Goal: Book appointment/travel/reservation

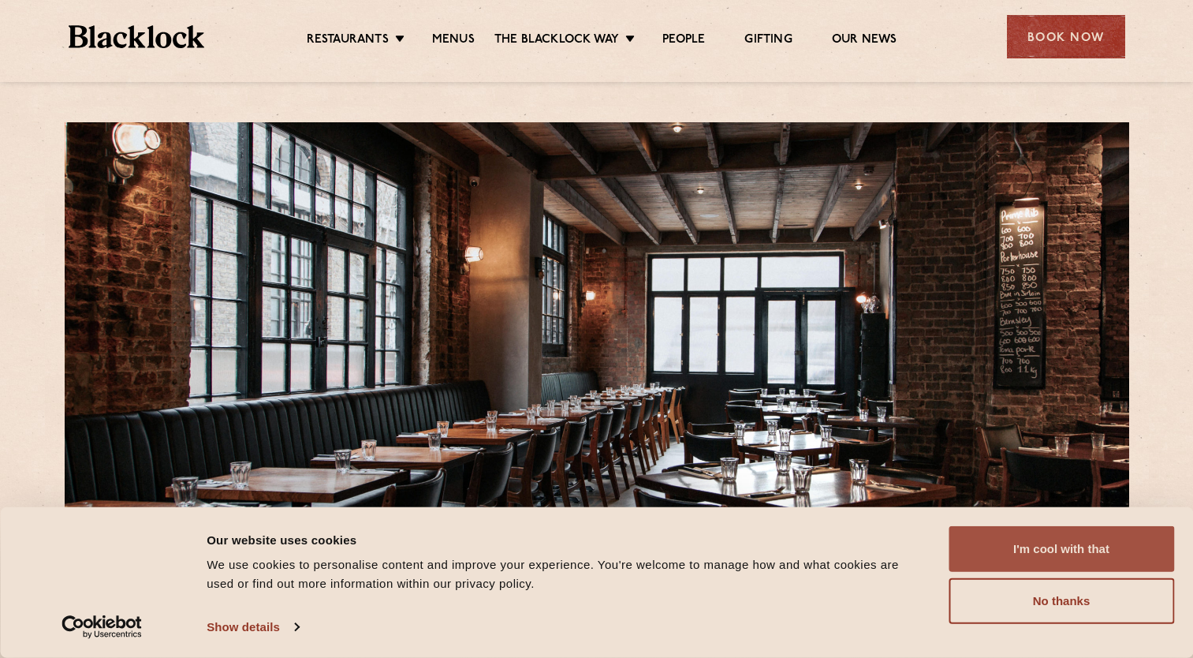
click at [1107, 558] on button "I'm cool with that" at bounding box center [1062, 549] width 226 height 46
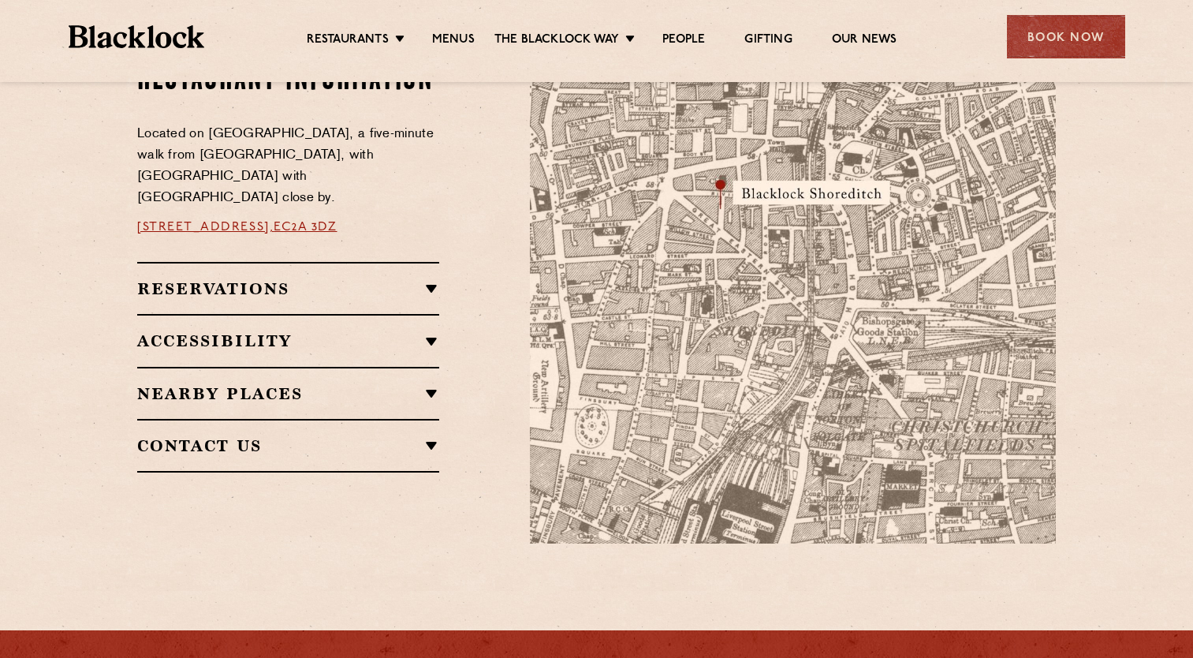
scroll to position [939, 0]
click at [459, 31] on ul "Restaurants Soho City Shoreditch Covent Garden Canary Wharf Manchester Birmingh…" at bounding box center [601, 36] width 794 height 25
click at [455, 39] on link "Menus" at bounding box center [453, 40] width 43 height 17
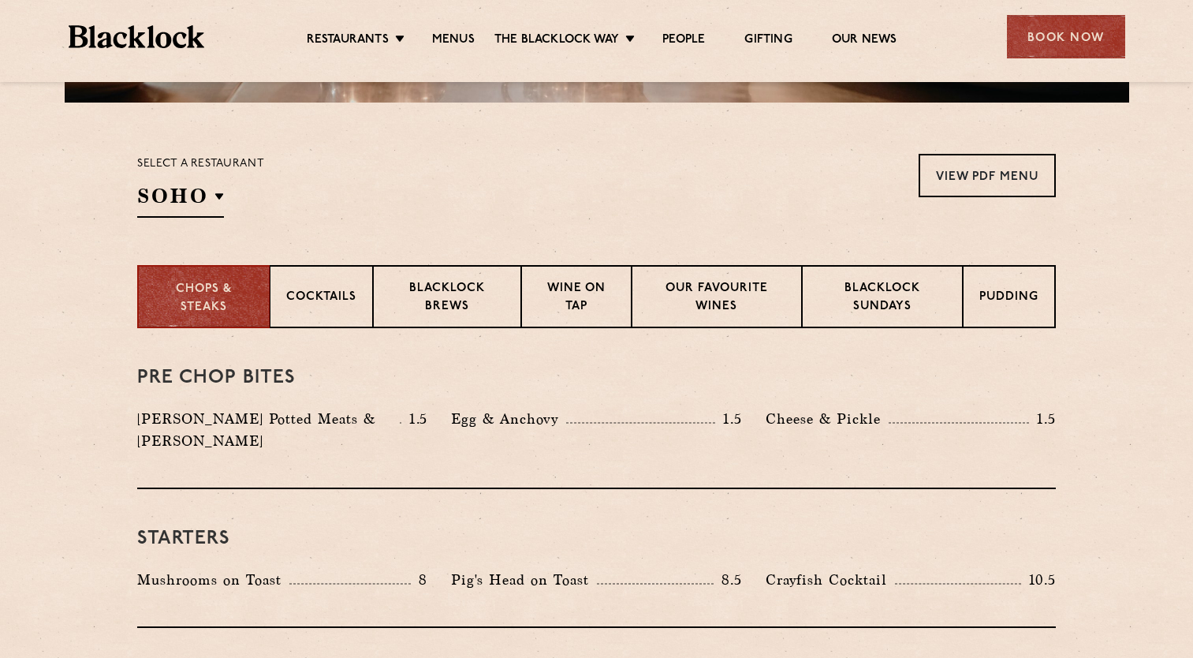
scroll to position [466, 0]
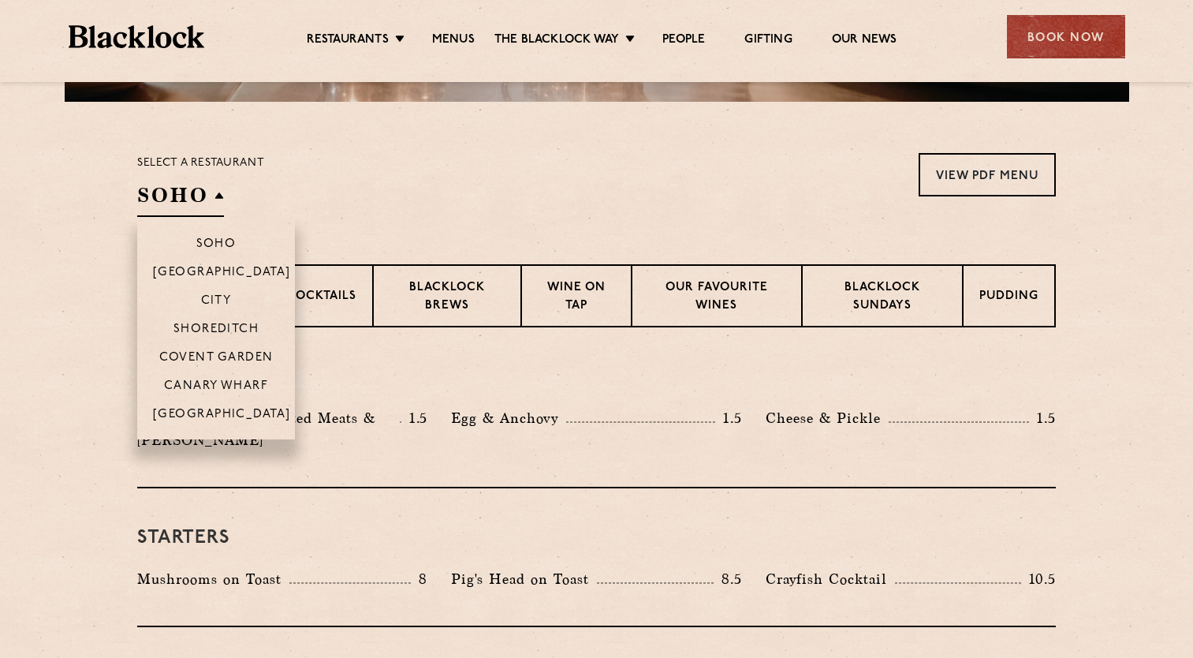
click at [191, 188] on h2 "SOHO" at bounding box center [180, 198] width 87 height 35
click at [220, 325] on p "Shoreditch" at bounding box center [217, 331] width 86 height 16
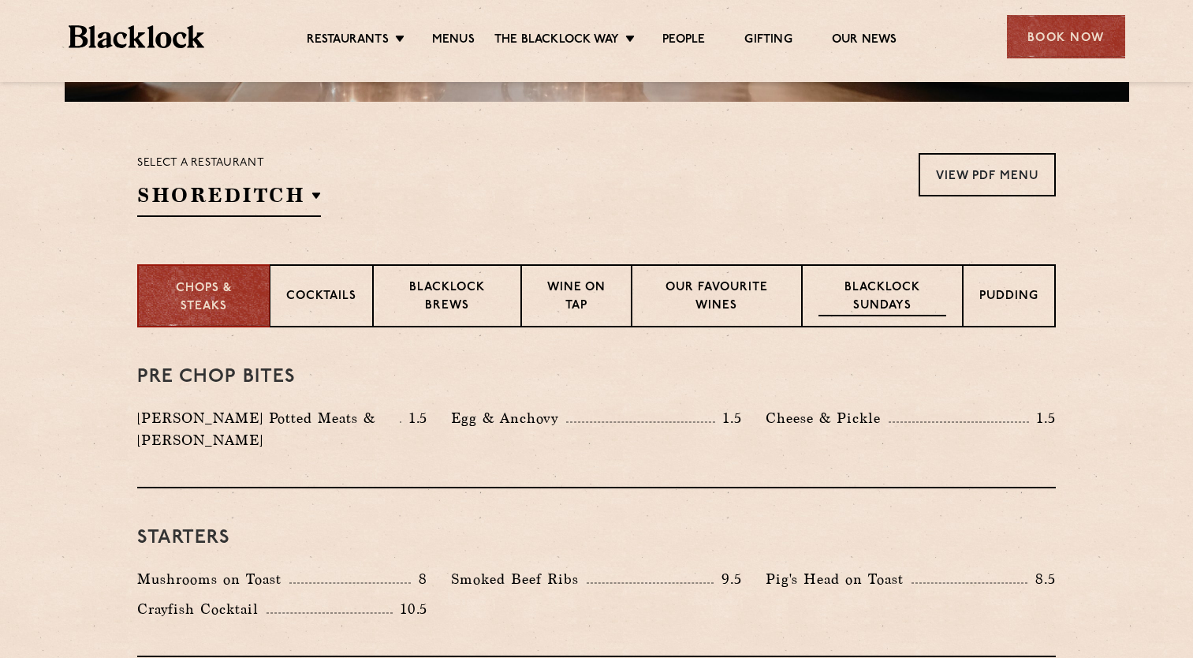
click at [879, 303] on p "Blacklock Sundays" at bounding box center [883, 297] width 128 height 37
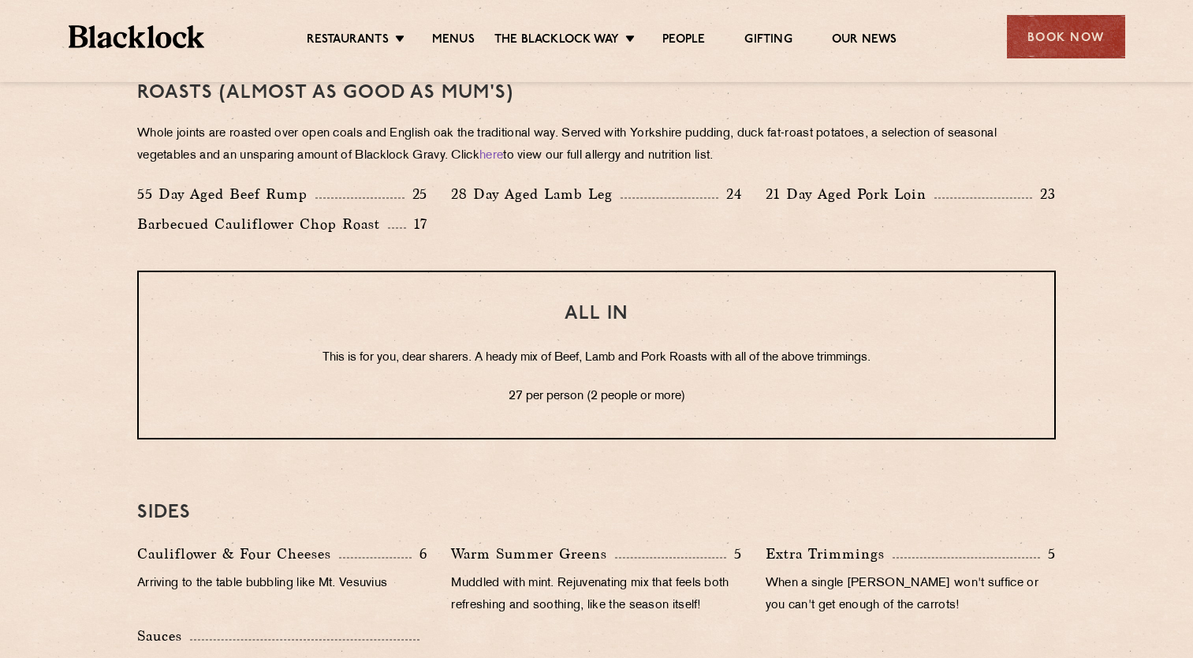
scroll to position [1230, 0]
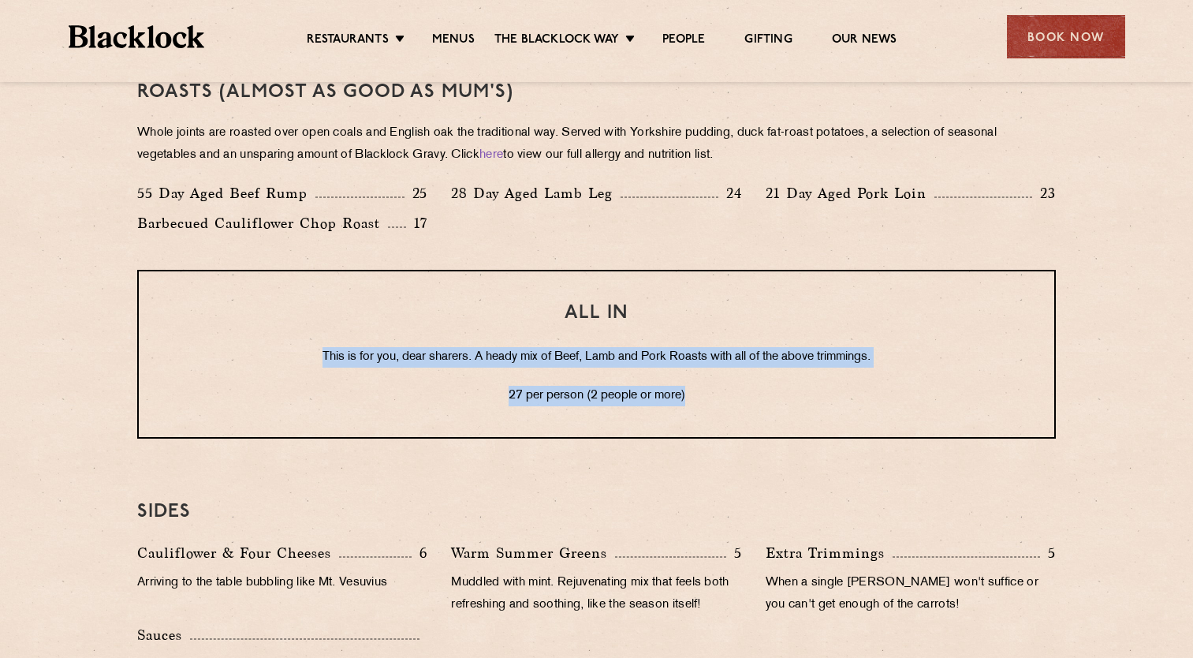
drag, startPoint x: 313, startPoint y: 351, endPoint x: 709, endPoint y: 378, distance: 396.8
click at [709, 378] on div "ALL IN This is for you, dear sharers. A heady mix of Beef, Lamb and Pork Roasts…" at bounding box center [596, 354] width 919 height 169
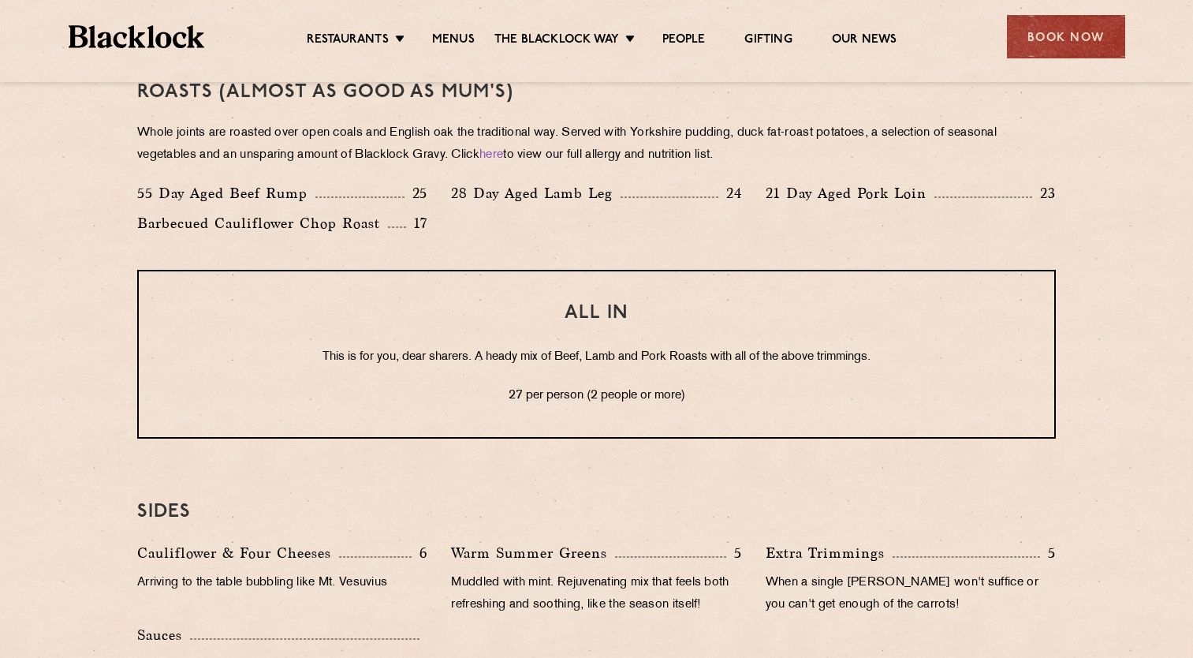
click at [579, 469] on div "SIDES Cauliflower & Four Cheeses 6 Arriving to the table bubbling like Mt. Vesu…" at bounding box center [596, 598] width 919 height 273
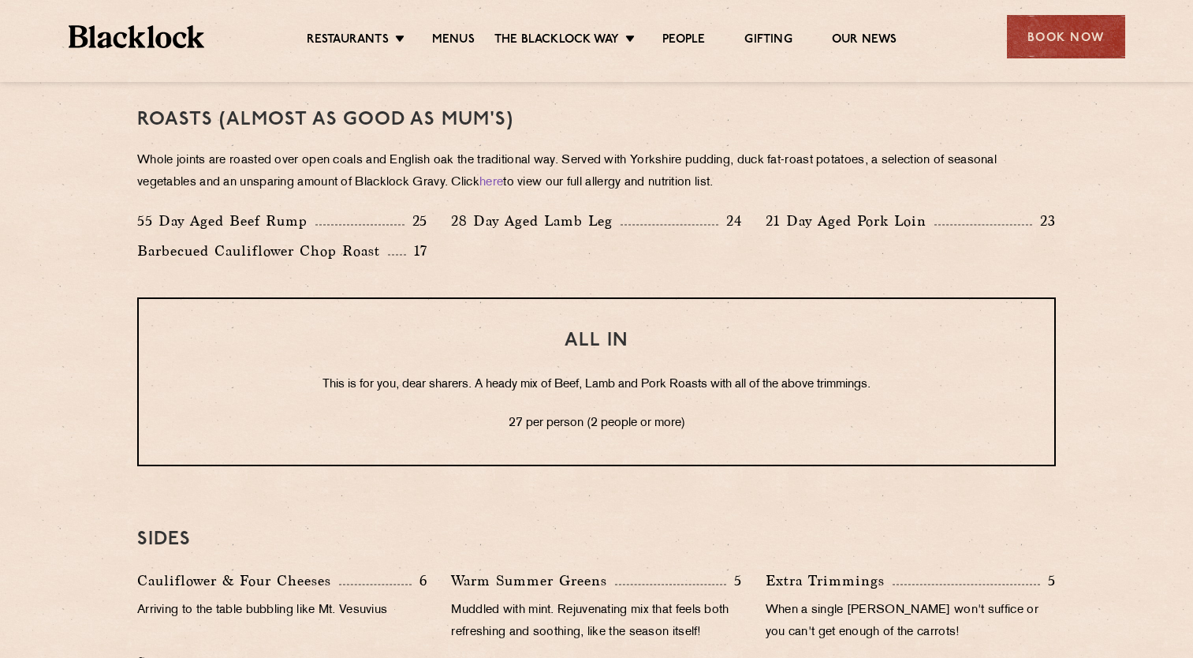
scroll to position [1202, 0]
click at [1050, 45] on div "Book Now" at bounding box center [1066, 36] width 118 height 43
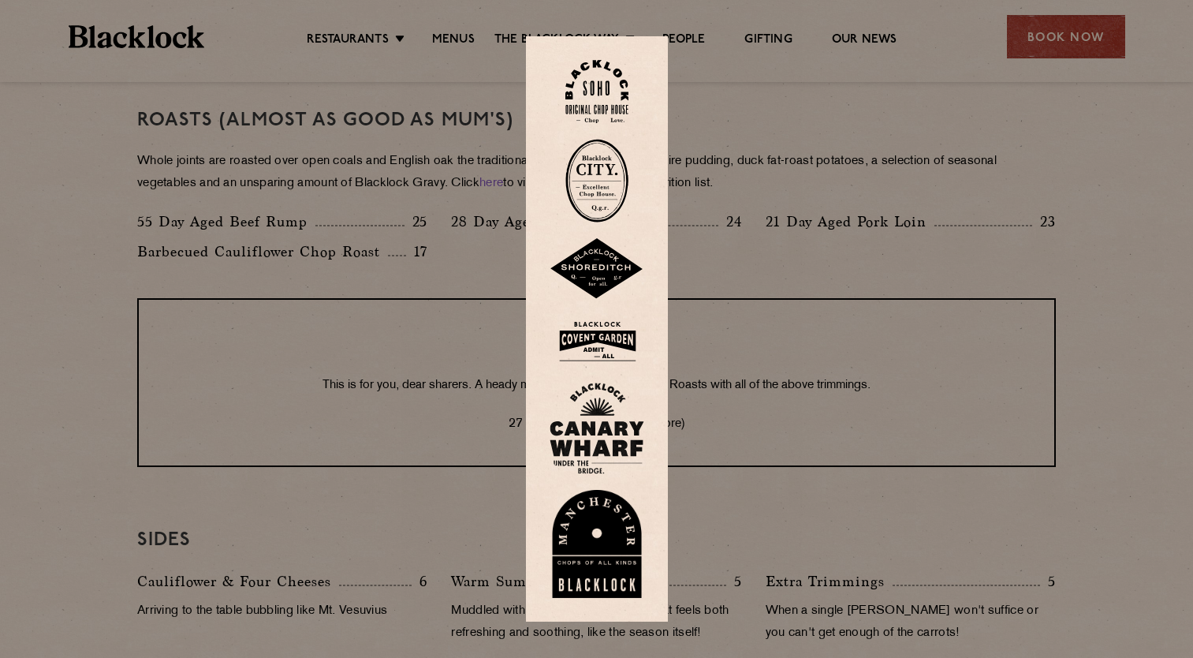
click at [596, 256] on img at bounding box center [597, 269] width 95 height 62
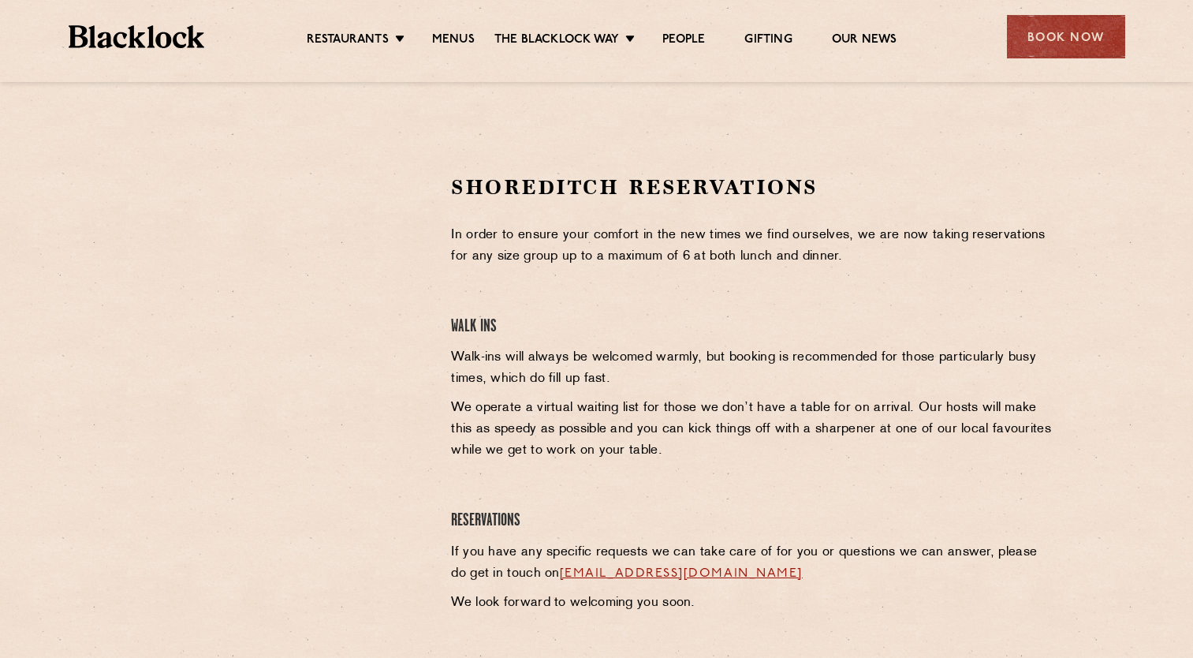
scroll to position [441, 0]
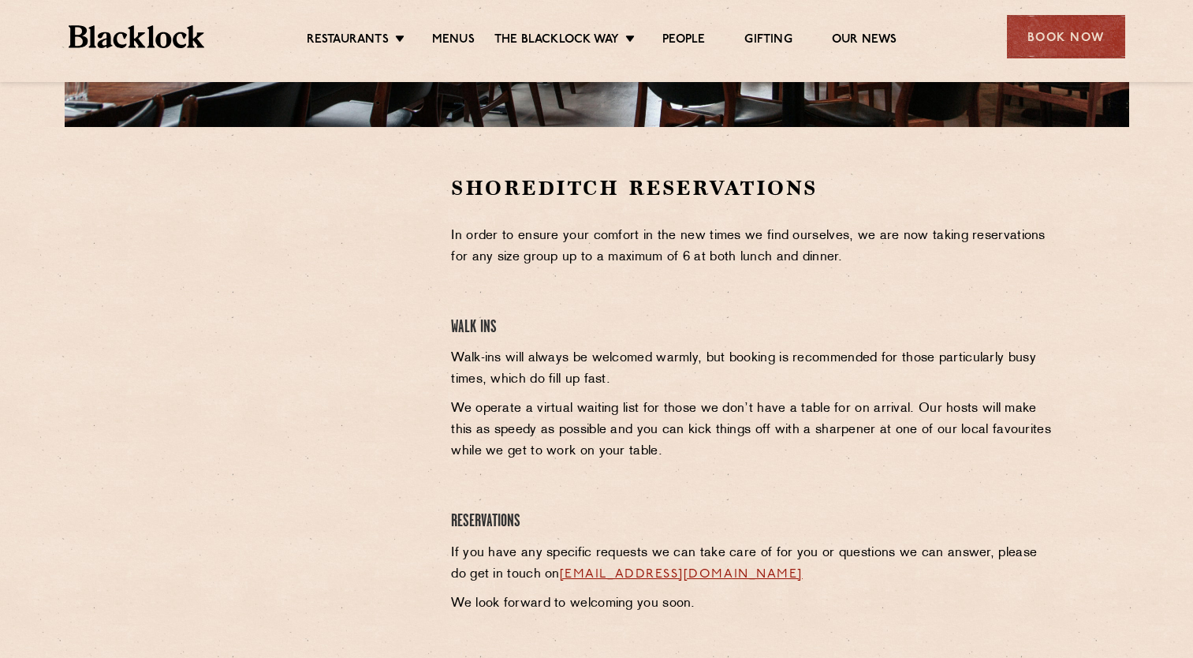
click at [420, 341] on div at bounding box center [282, 292] width 290 height 237
